Goal: Information Seeking & Learning: Learn about a topic

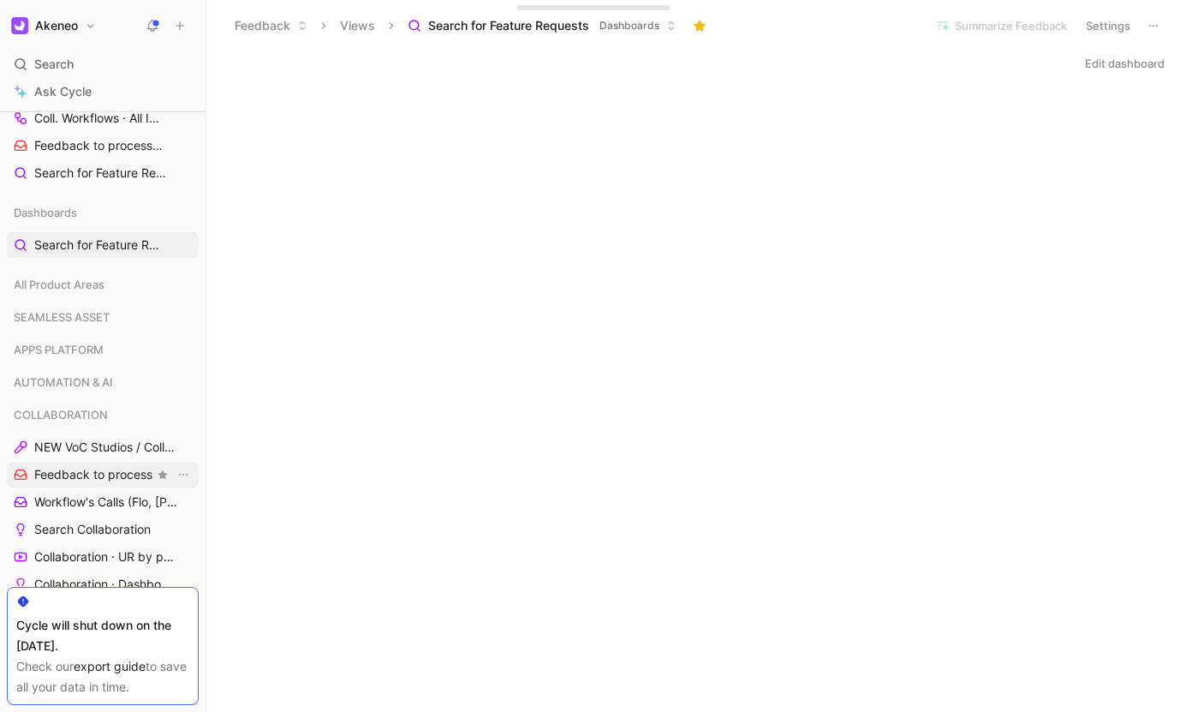
scroll to position [78, 0]
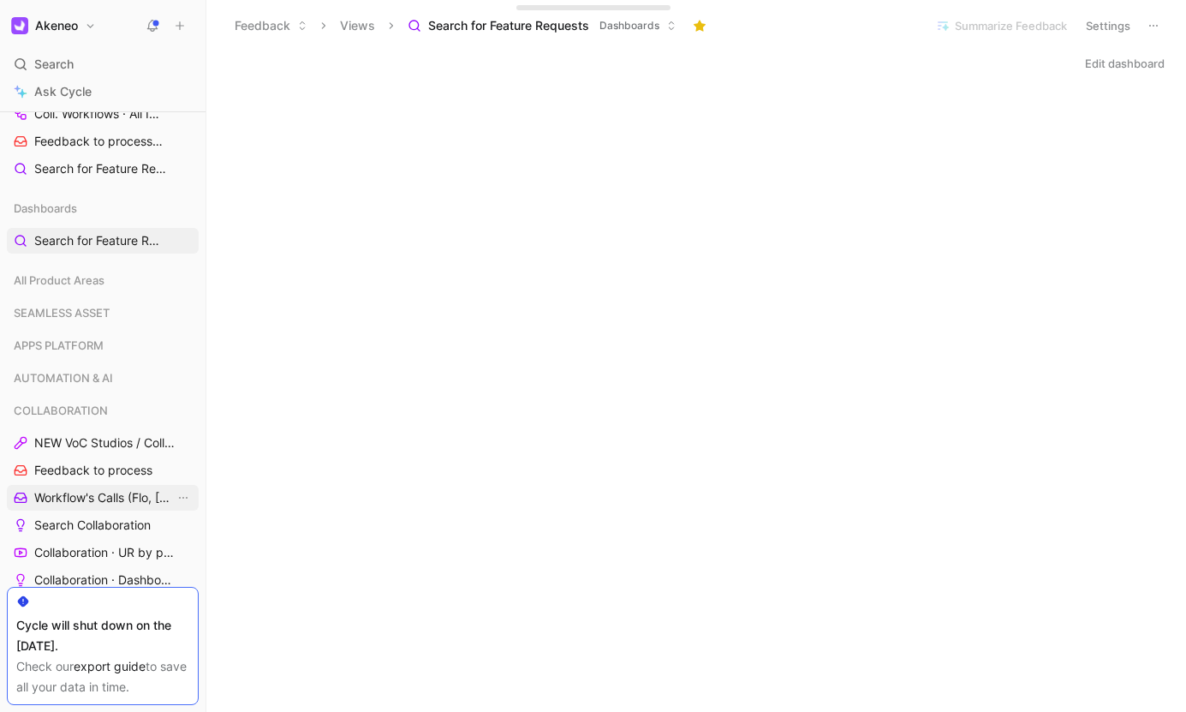
click at [90, 504] on span "Workflow's Calls (Flo, [PERSON_NAME], [PERSON_NAME])" at bounding box center [104, 497] width 140 height 17
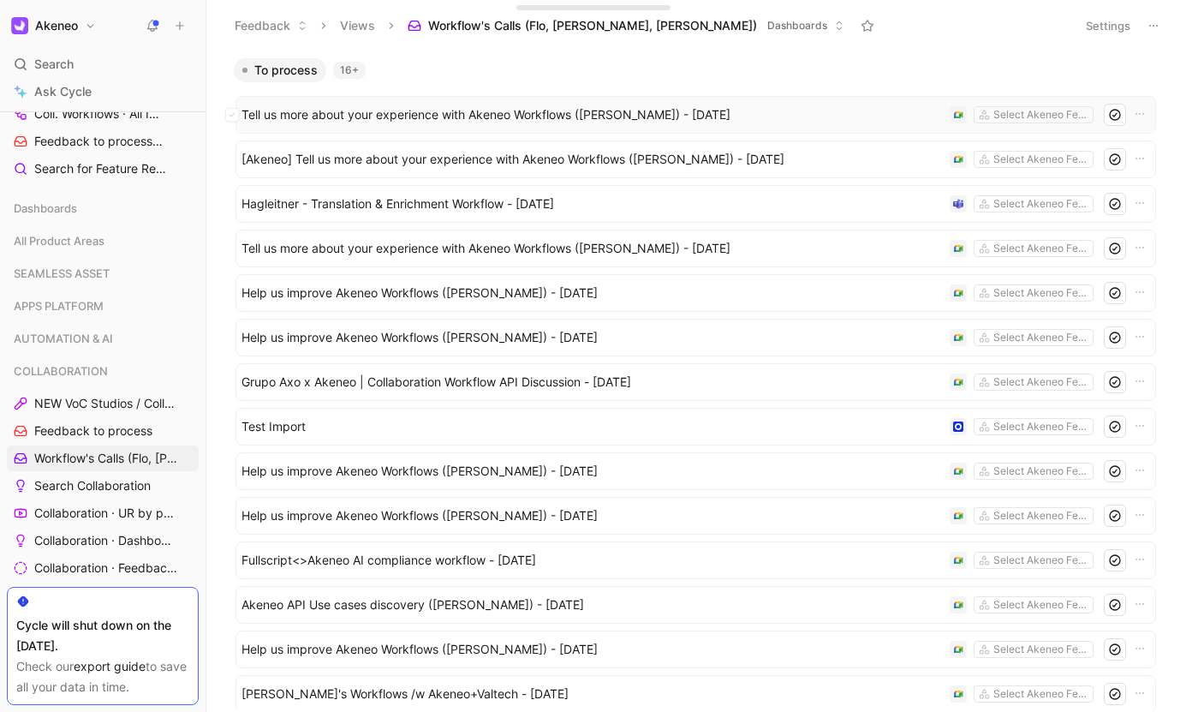
click at [451, 112] on span "Tell us more about your experience with Akeneo Workflows ([PERSON_NAME]) - [DAT…" at bounding box center [593, 114] width 702 height 21
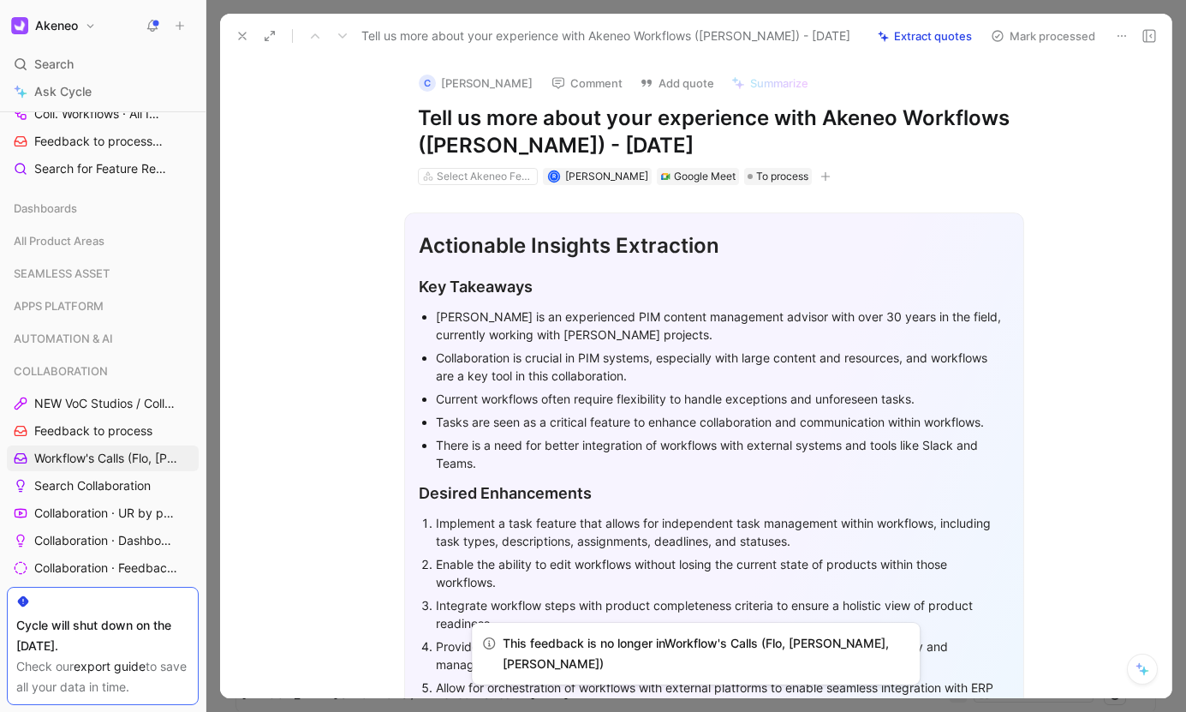
click at [245, 42] on icon at bounding box center [243, 36] width 14 height 14
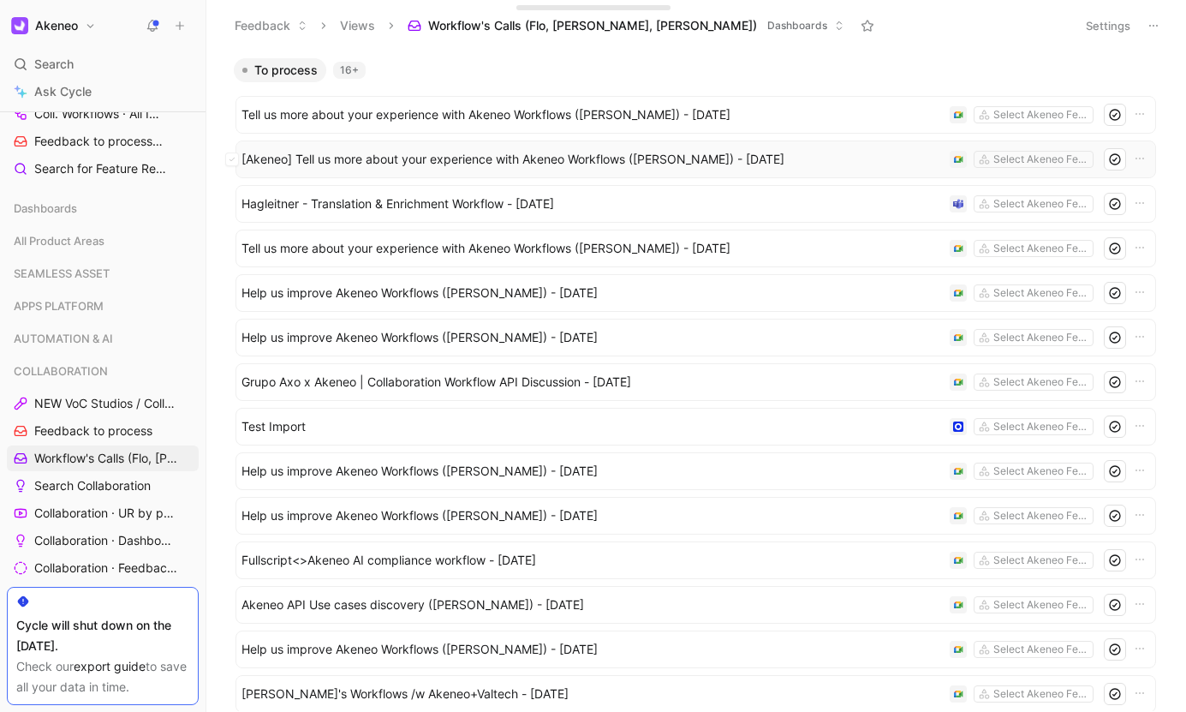
click at [480, 166] on span "[Akeneo] Tell us more about your experience with Akeneo Workflows ([PERSON_NAME…" at bounding box center [593, 159] width 702 height 21
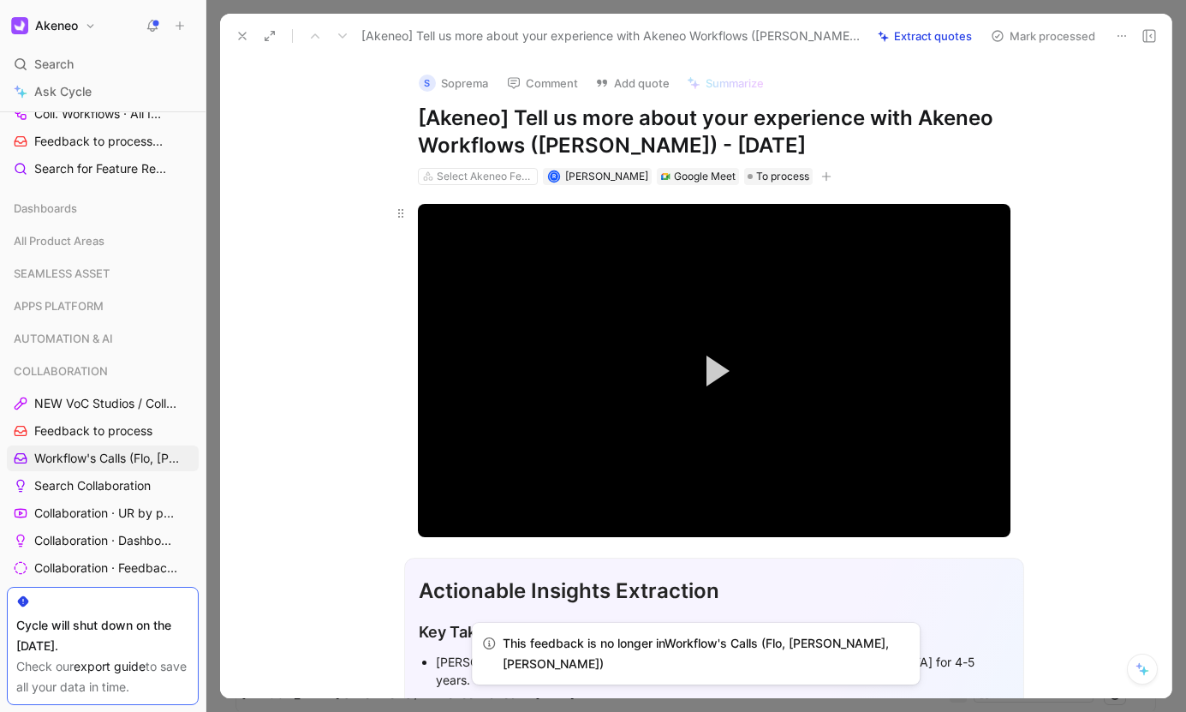
click at [736, 358] on button "Play Video" at bounding box center [714, 370] width 77 height 77
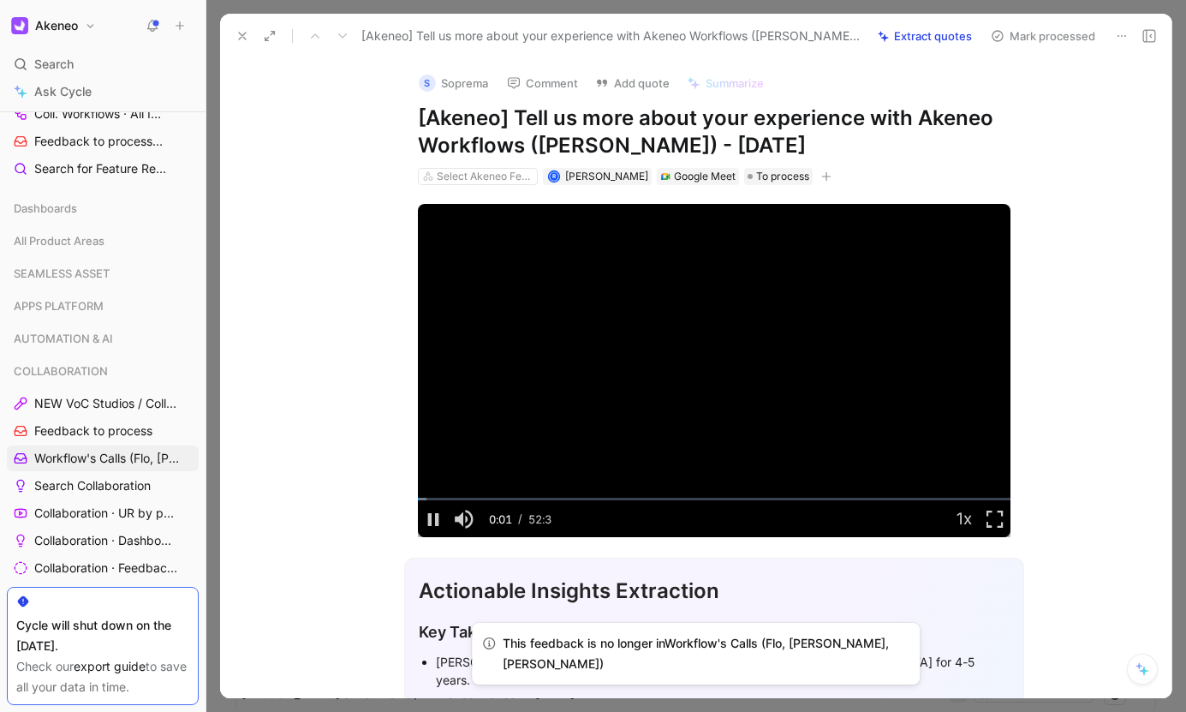
click at [244, 33] on use at bounding box center [242, 36] width 7 height 7
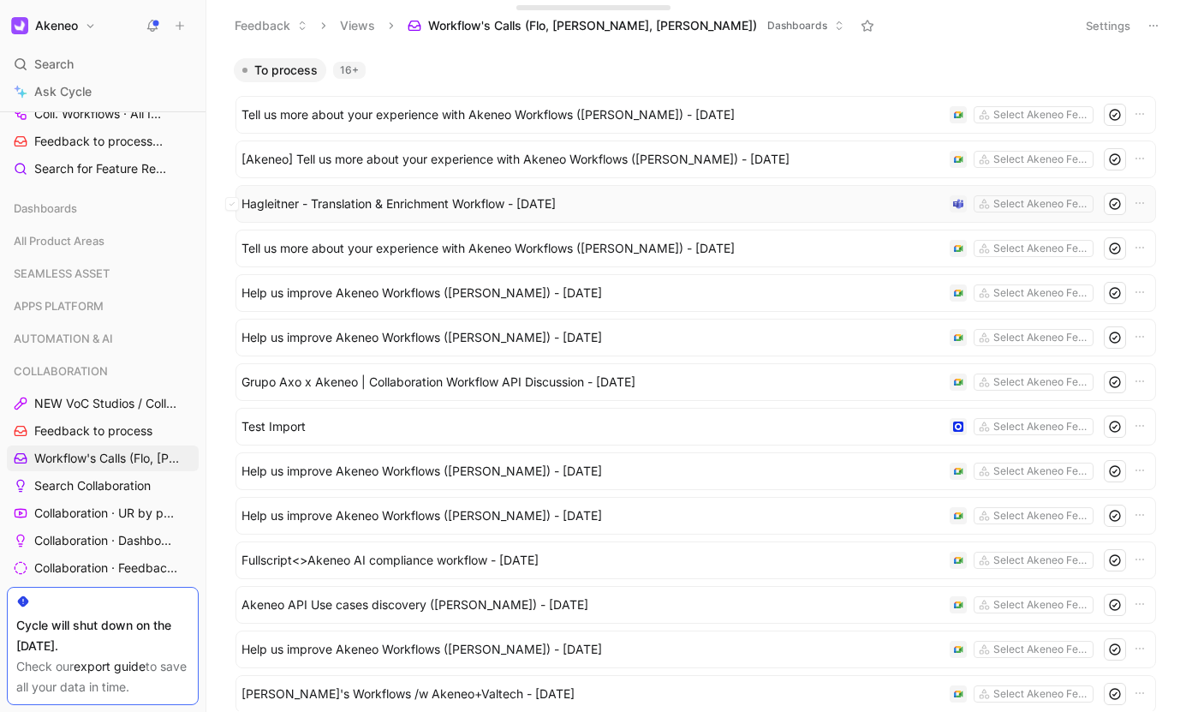
click at [461, 205] on span "Hagleitner - Translation & Enrichment Workflow - [DATE]" at bounding box center [593, 204] width 702 height 21
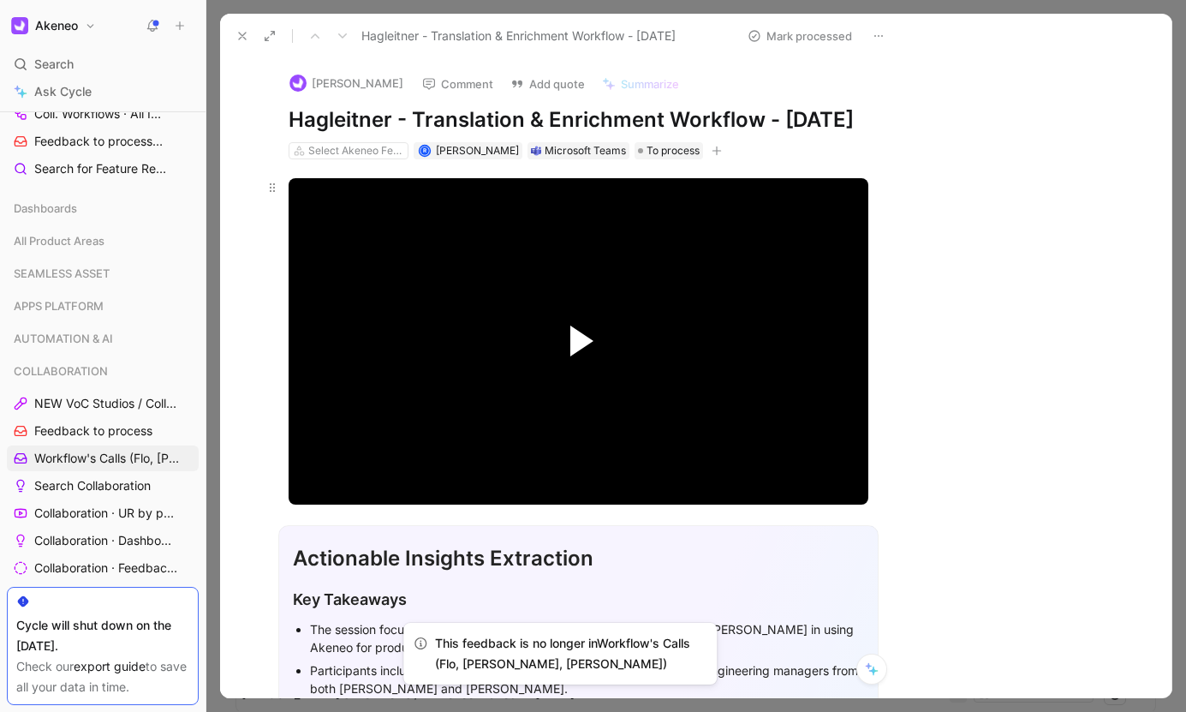
click at [705, 359] on div "Video Player is loading. Play Video Play Mute Current Time 0:00 / Duration 0:00…" at bounding box center [579, 341] width 580 height 326
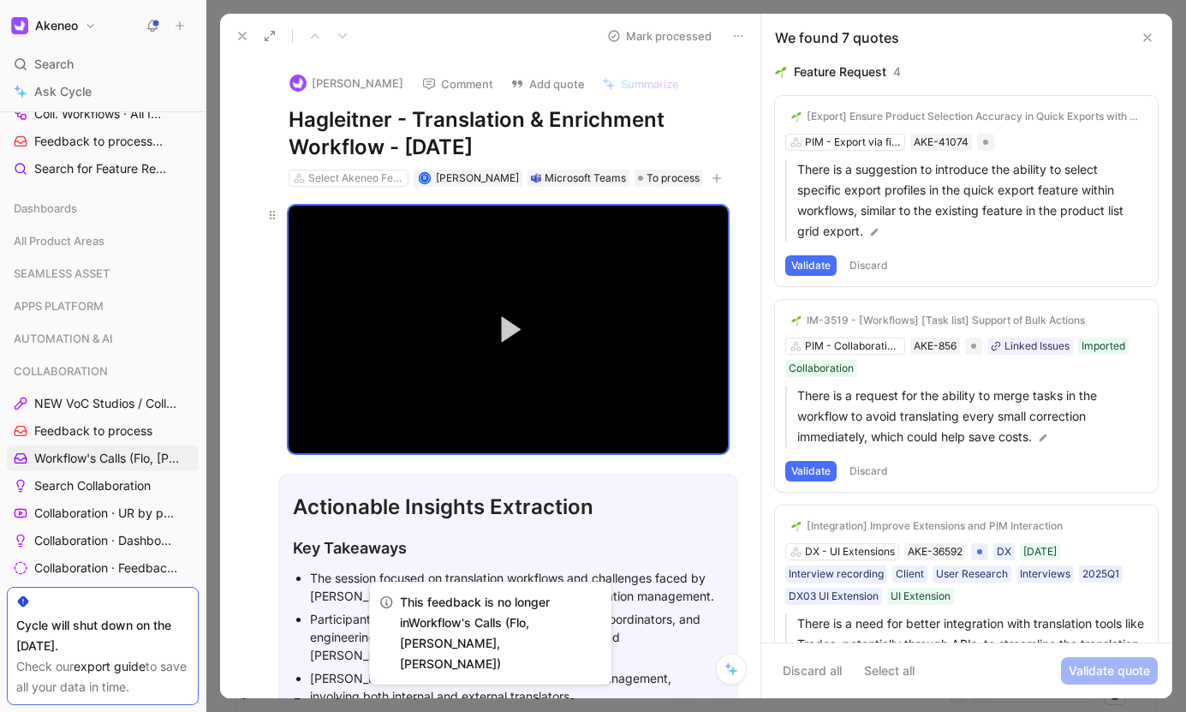
click at [510, 316] on span "Video Player" at bounding box center [512, 329] width 20 height 27
click at [1152, 41] on icon at bounding box center [1148, 38] width 14 height 14
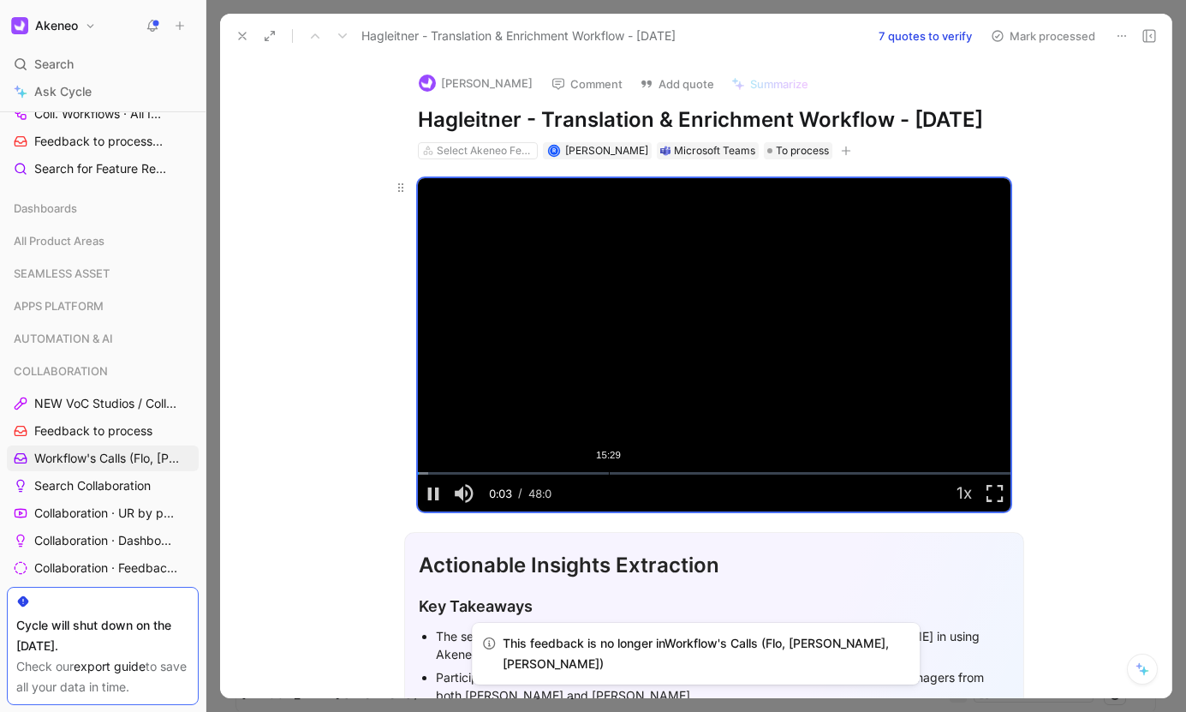
click at [803, 475] on div "Loaded : 1.83% 15:29 00:03" at bounding box center [714, 473] width 593 height 3
click at [744, 475] on div "Loaded : 67.97% 28:25 32:23" at bounding box center [714, 473] width 593 height 3
click at [722, 475] on div "24:39" at bounding box center [722, 473] width 1 height 3
click at [682, 475] on div "Loaded : 67.97% 21:49 24:27" at bounding box center [714, 473] width 593 height 3
click at [988, 493] on span "Video Player" at bounding box center [995, 493] width 31 height 0
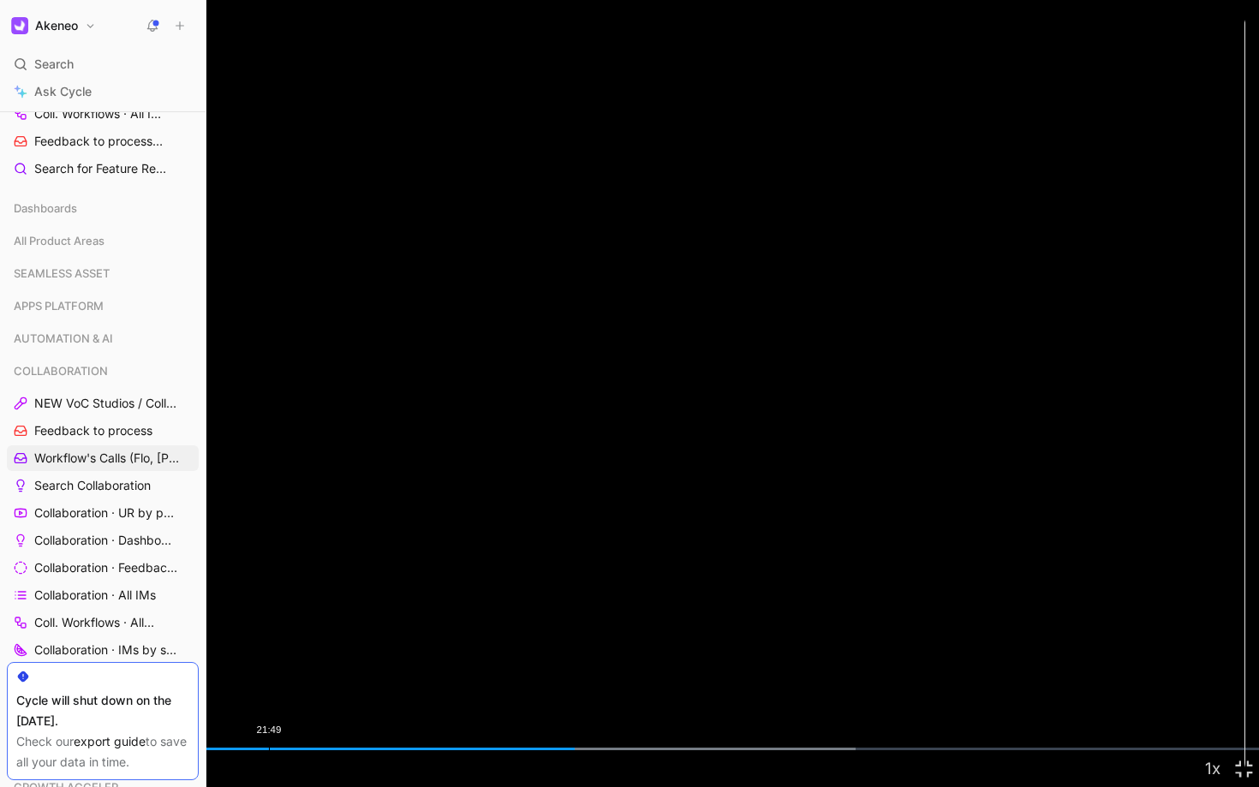
click at [603, 711] on div "Loaded : 67.97% 21:49 21:56" at bounding box center [629, 749] width 1259 height 3
click at [642, 711] on div "Loaded : 67.97% 23:48 23:03" at bounding box center [629, 749] width 1259 height 3
click at [627, 711] on div "Loaded : 67.97% 24:29 24:30" at bounding box center [629, 749] width 1259 height 3
